Goal: Task Accomplishment & Management: Manage account settings

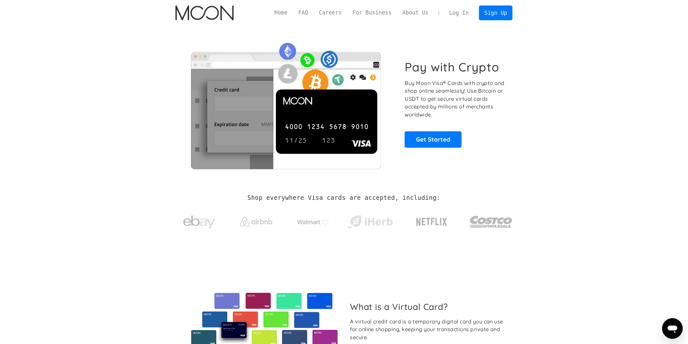
click at [460, 22] on div "Home FAQ Careers For Business About Us Log In Sign Up Home FAQ For Business Car…" at bounding box center [344, 13] width 356 height 26
click at [460, 12] on link "Log In" at bounding box center [459, 13] width 30 height 14
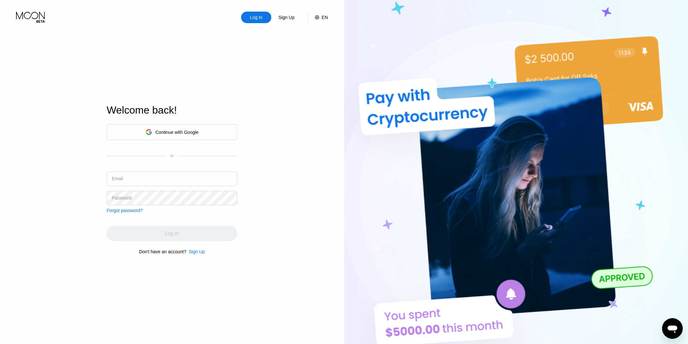
type input "[EMAIL_ADDRESS][DOMAIN_NAME]"
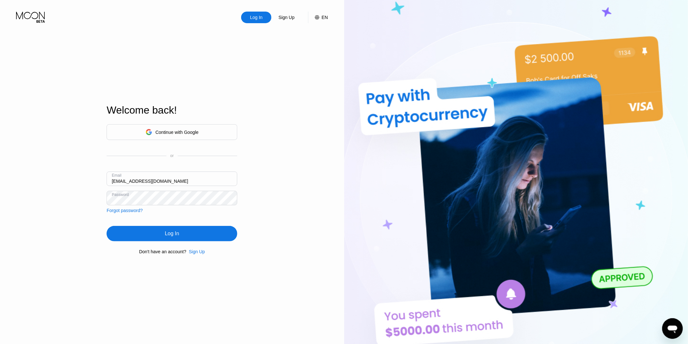
click at [290, 150] on div "Log In Sign Up EN Language Select an item Save Welcome back! Continue with Goog…" at bounding box center [172, 189] width 344 height 379
click at [198, 232] on div "Log In" at bounding box center [172, 233] width 131 height 15
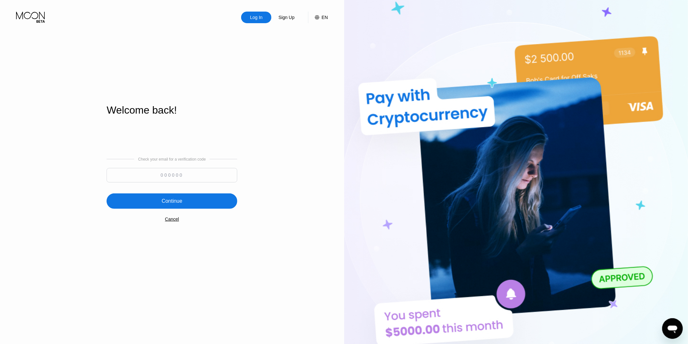
click at [214, 166] on div "Check your email for a verification code" at bounding box center [172, 171] width 131 height 29
click at [214, 170] on input at bounding box center [172, 175] width 131 height 14
paste input "999056"
type input "999056"
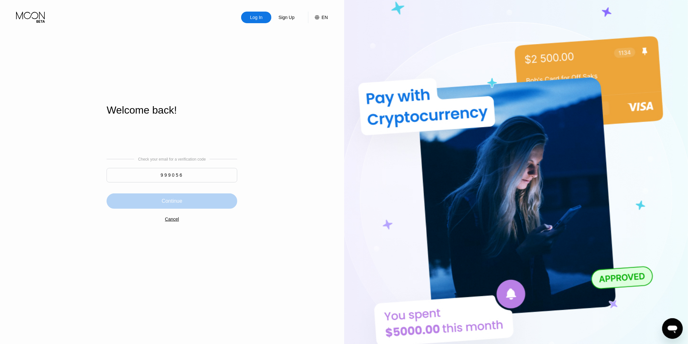
click at [199, 197] on div "Continue" at bounding box center [172, 200] width 131 height 15
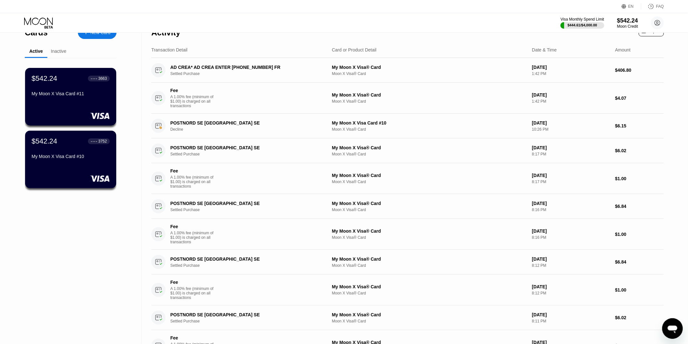
scroll to position [12, 0]
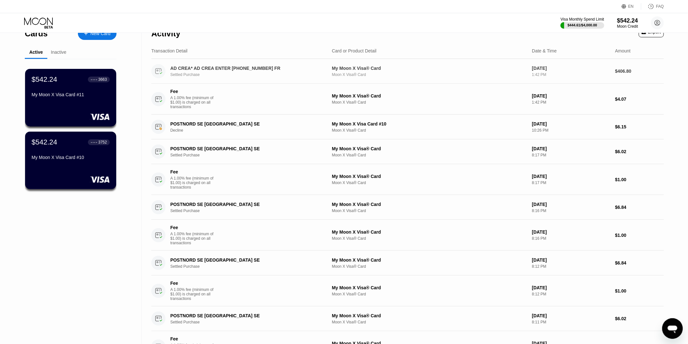
click at [258, 74] on div "Settled Purchase" at bounding box center [249, 74] width 158 height 5
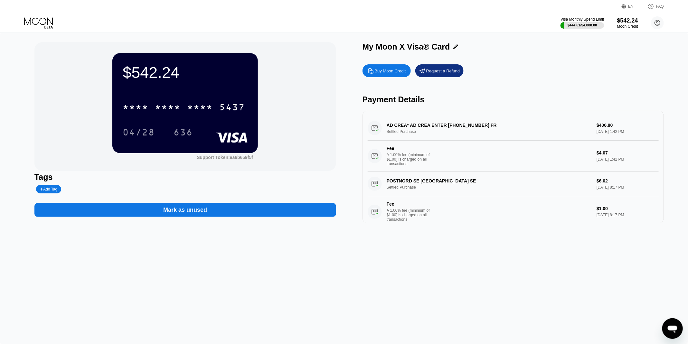
click at [457, 127] on div "AD CREA* AD CREA ENTER [PHONE_NUMBER] FR Settled Purchase $406.80 [DATE] 1:42 P…" at bounding box center [513, 144] width 291 height 56
click at [393, 124] on div "AD CREA* AD CREA ENTER [PHONE_NUMBER] FR Settled Purchase $406.80 [DATE] 1:42 P…" at bounding box center [513, 144] width 291 height 56
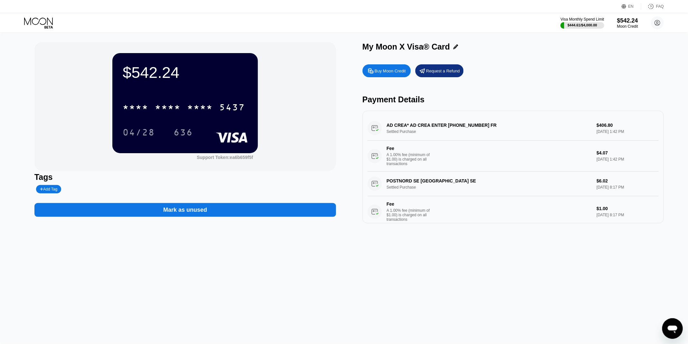
click at [393, 124] on div "AD CREA* AD CREA ENTER [PHONE_NUMBER] FR Settled Purchase $406.80 [DATE] 1:42 P…" at bounding box center [513, 144] width 291 height 56
click at [255, 211] on div "Mark as unused" at bounding box center [185, 210] width 302 height 14
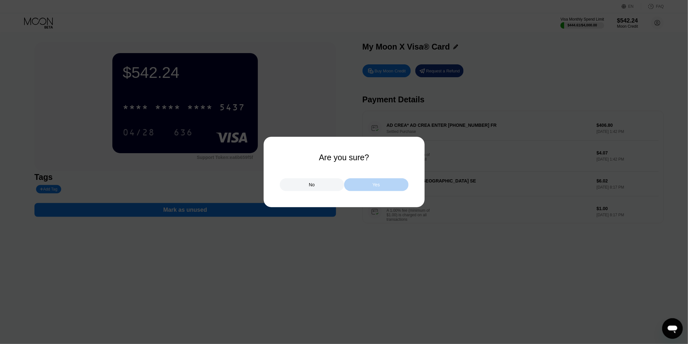
click at [368, 183] on div "Yes" at bounding box center [376, 184] width 64 height 13
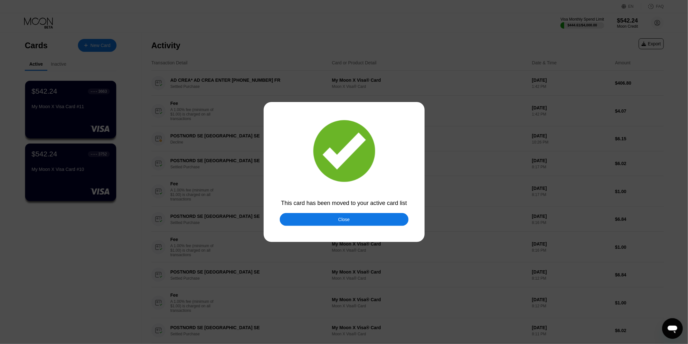
click at [311, 220] on div "Close" at bounding box center [344, 219] width 129 height 13
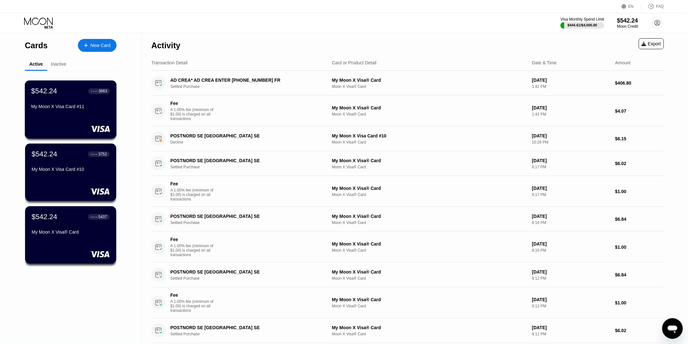
click at [100, 127] on rect at bounding box center [100, 129] width 20 height 6
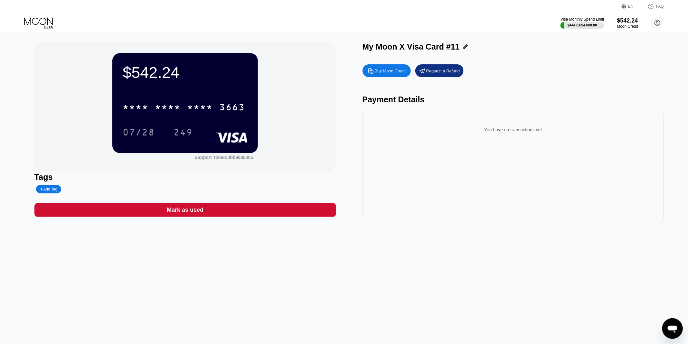
click at [242, 211] on div "Mark as used" at bounding box center [185, 210] width 302 height 14
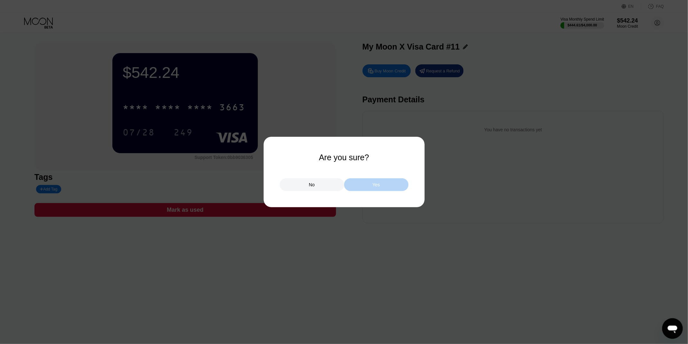
click at [383, 182] on div "Yes" at bounding box center [376, 184] width 64 height 13
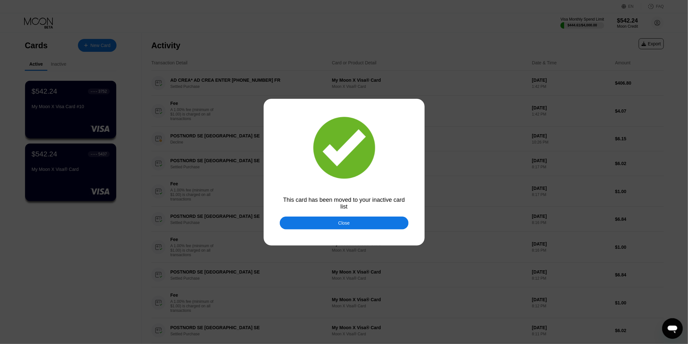
click at [335, 219] on div "Close" at bounding box center [344, 223] width 129 height 13
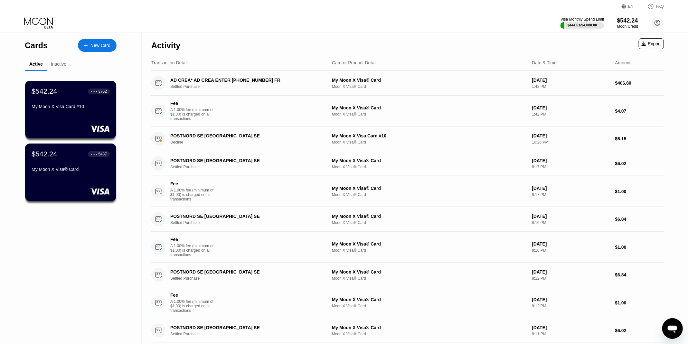
click at [108, 118] on div "$542.24 ● ● ● ● 3752 My Moon X Visa Card #10" at bounding box center [70, 110] width 91 height 58
click at [96, 111] on div "My Moon X Visa Card #10" at bounding box center [70, 108] width 79 height 8
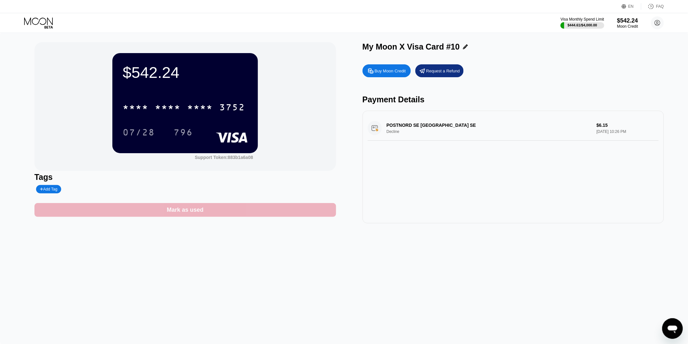
click at [218, 206] on div "Mark as used" at bounding box center [185, 210] width 302 height 14
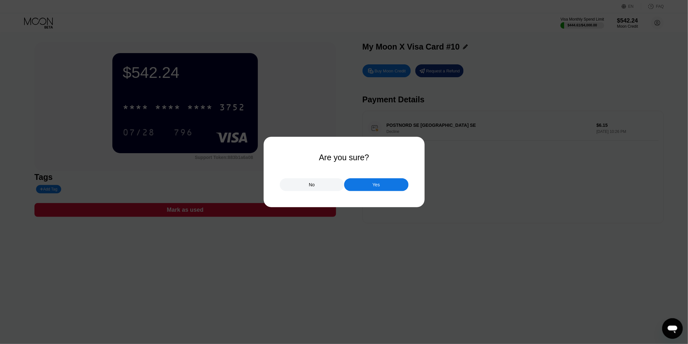
click at [370, 181] on div "Yes" at bounding box center [376, 184] width 64 height 13
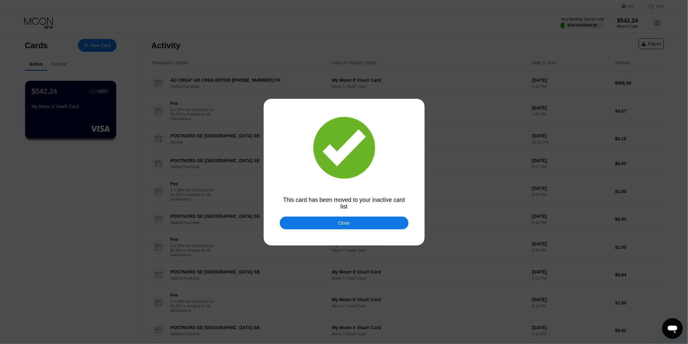
click at [388, 220] on div "Close" at bounding box center [344, 223] width 129 height 13
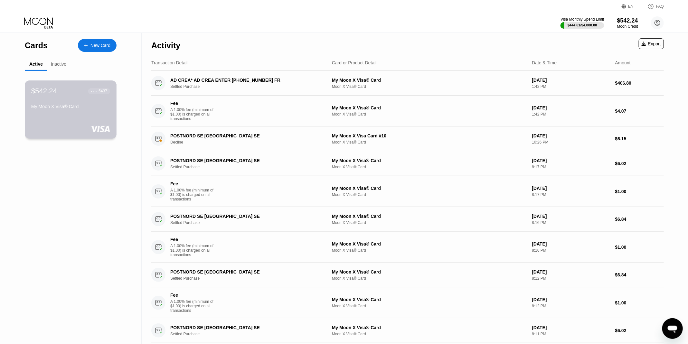
click at [72, 112] on div "$542.24 ● ● ● ● 5437 My Moon X Visa® Card" at bounding box center [71, 109] width 92 height 58
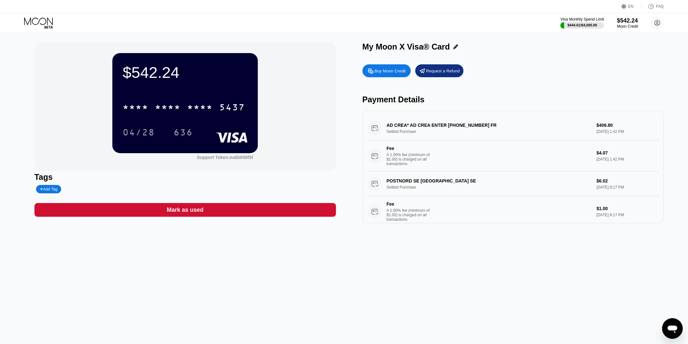
click at [311, 212] on div "Mark as used" at bounding box center [185, 210] width 302 height 14
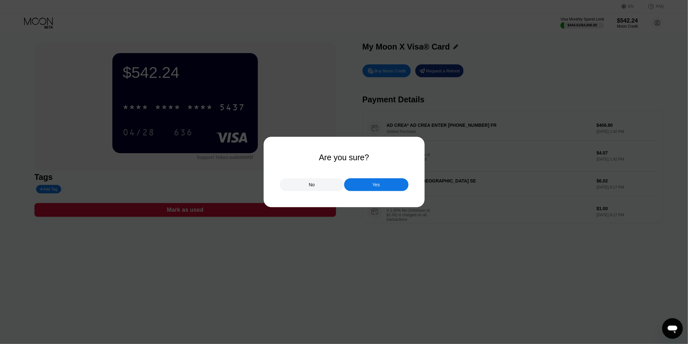
click at [389, 191] on div "Yes" at bounding box center [376, 184] width 64 height 13
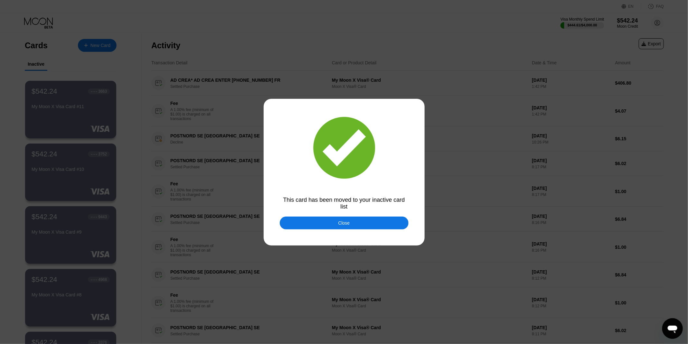
click at [366, 223] on div "Close" at bounding box center [344, 223] width 129 height 13
